Goal: Task Accomplishment & Management: Use online tool/utility

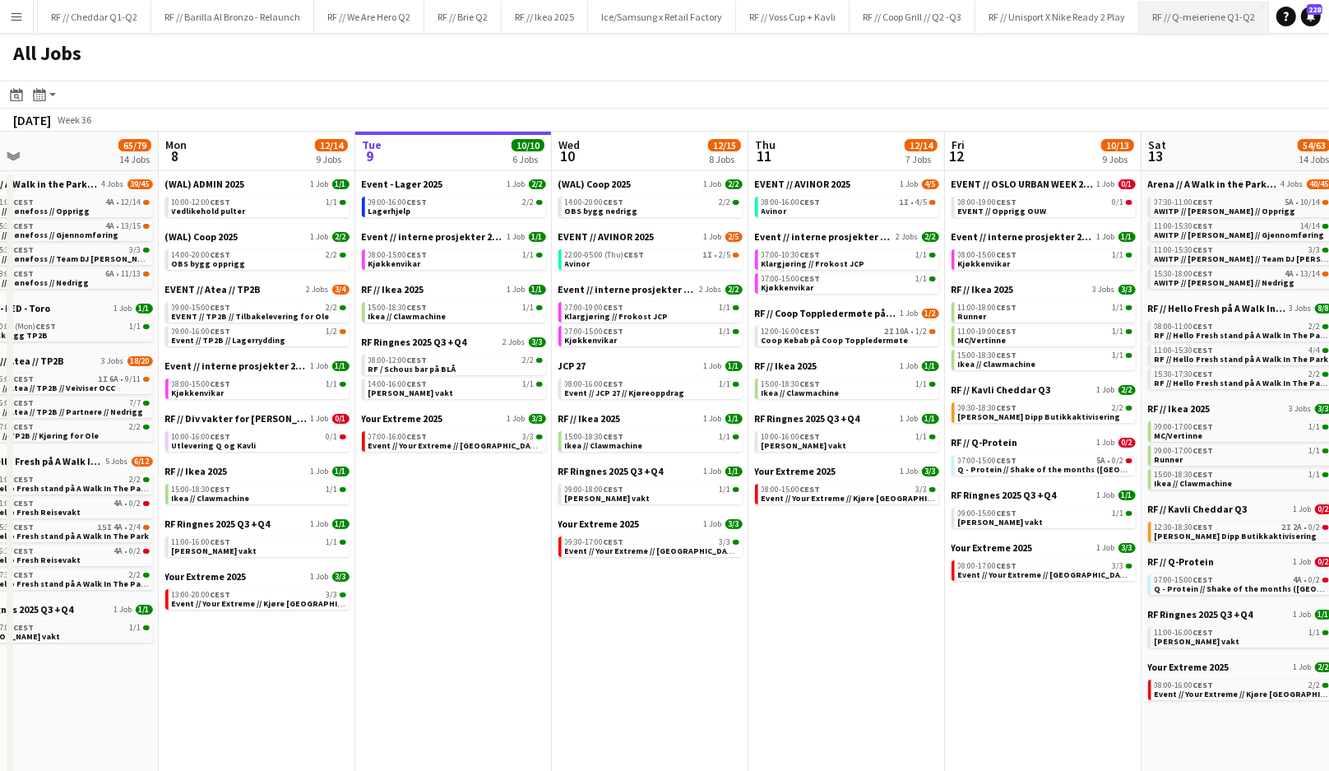
scroll to position [0, 213]
click at [536, 25] on button "RF // Ikea 2025 Close" at bounding box center [552, 17] width 86 height 32
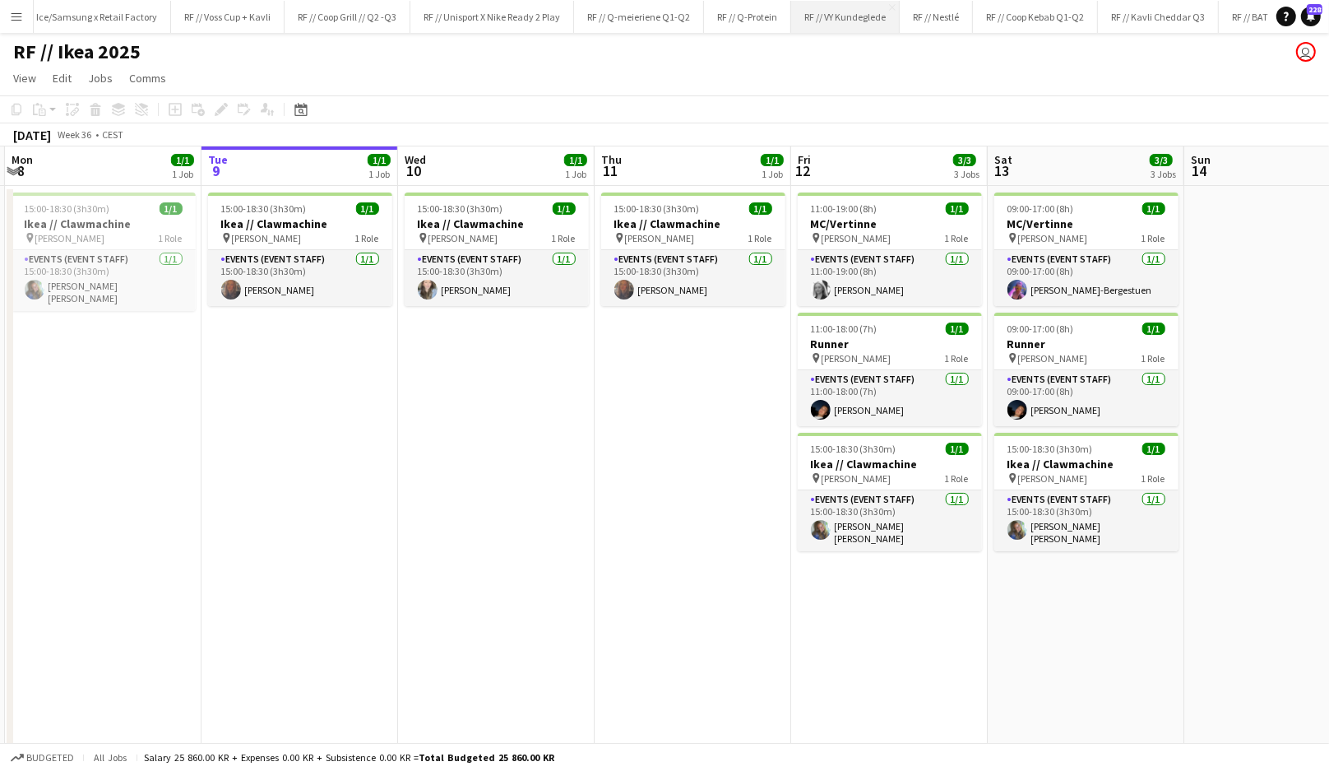
scroll to position [0, 805]
click at [1011, 22] on button "RF // Coop Kebab Q1-Q2 Close" at bounding box center [1016, 17] width 125 height 32
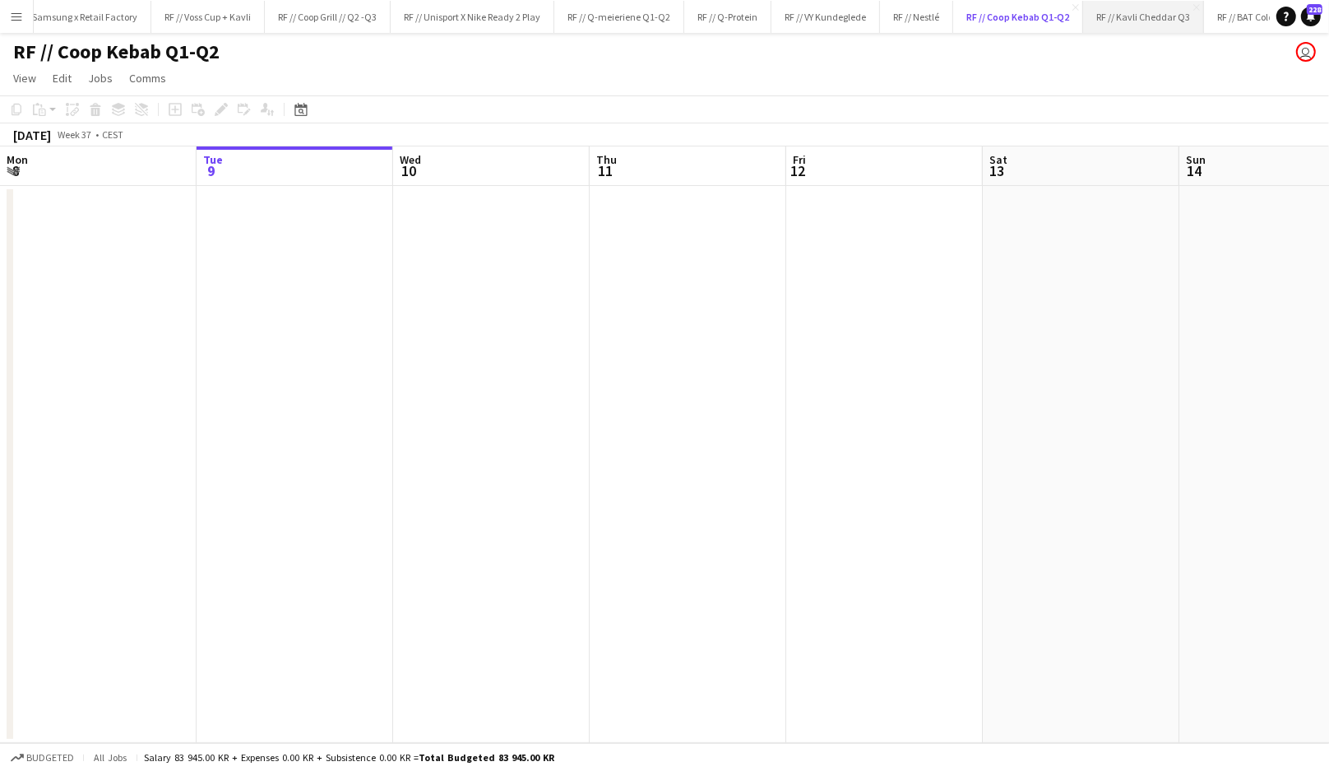
scroll to position [0, 882]
click at [230, 329] on app-date-cell at bounding box center [295, 464] width 197 height 557
